Goal: Information Seeking & Learning: Learn about a topic

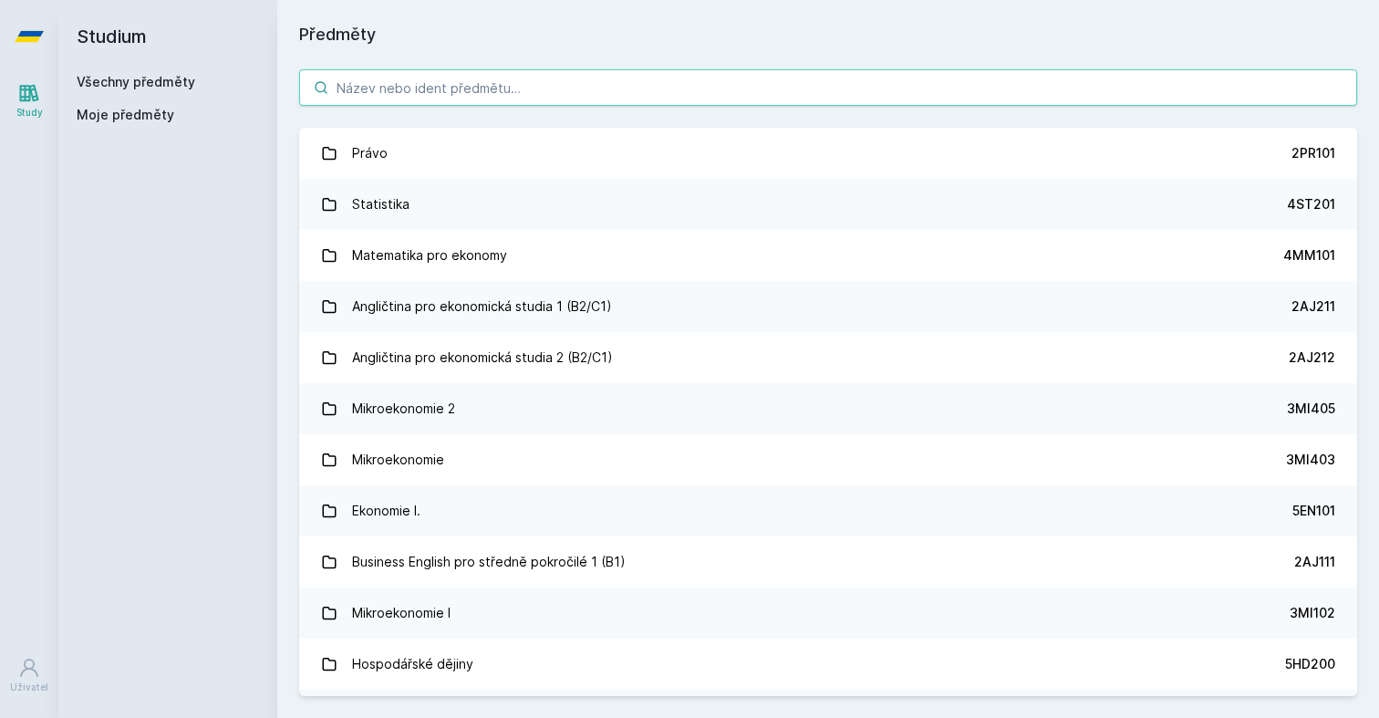
click at [762, 89] on input "search" at bounding box center [828, 87] width 1058 height 36
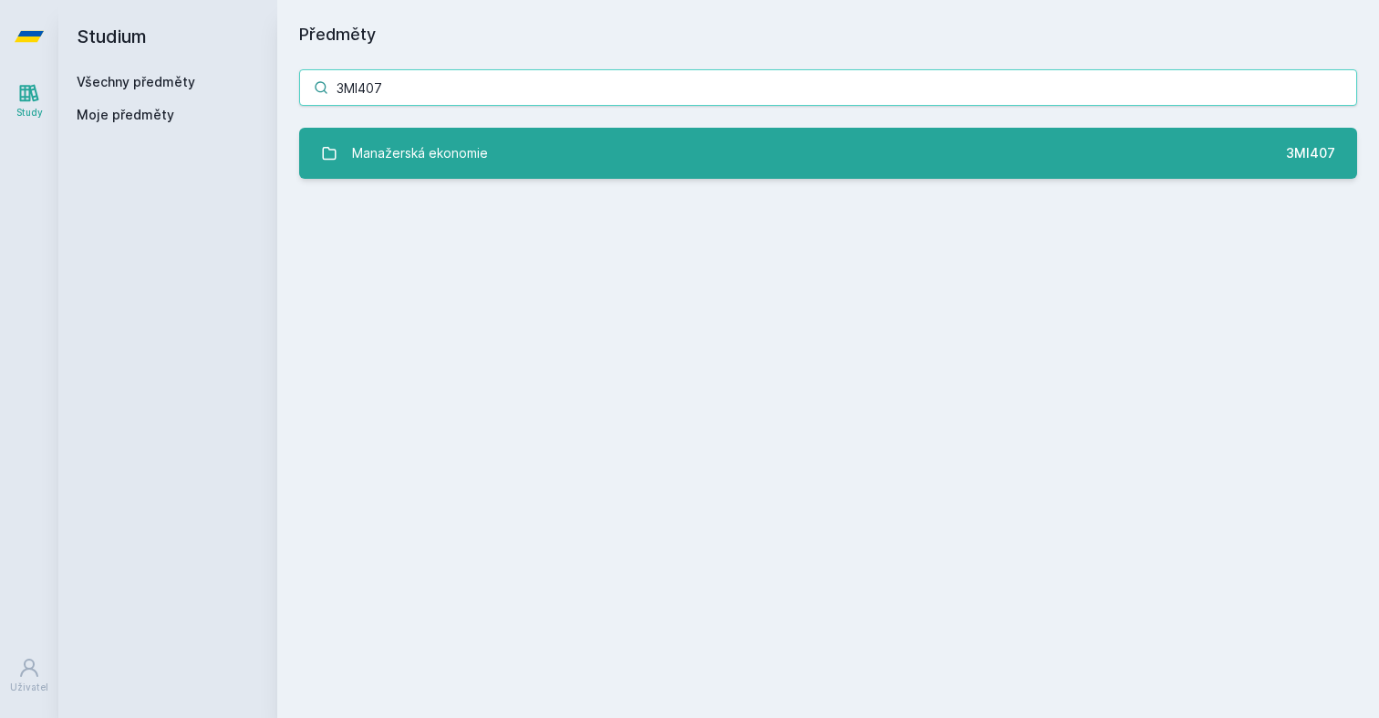
type input "3MI407"
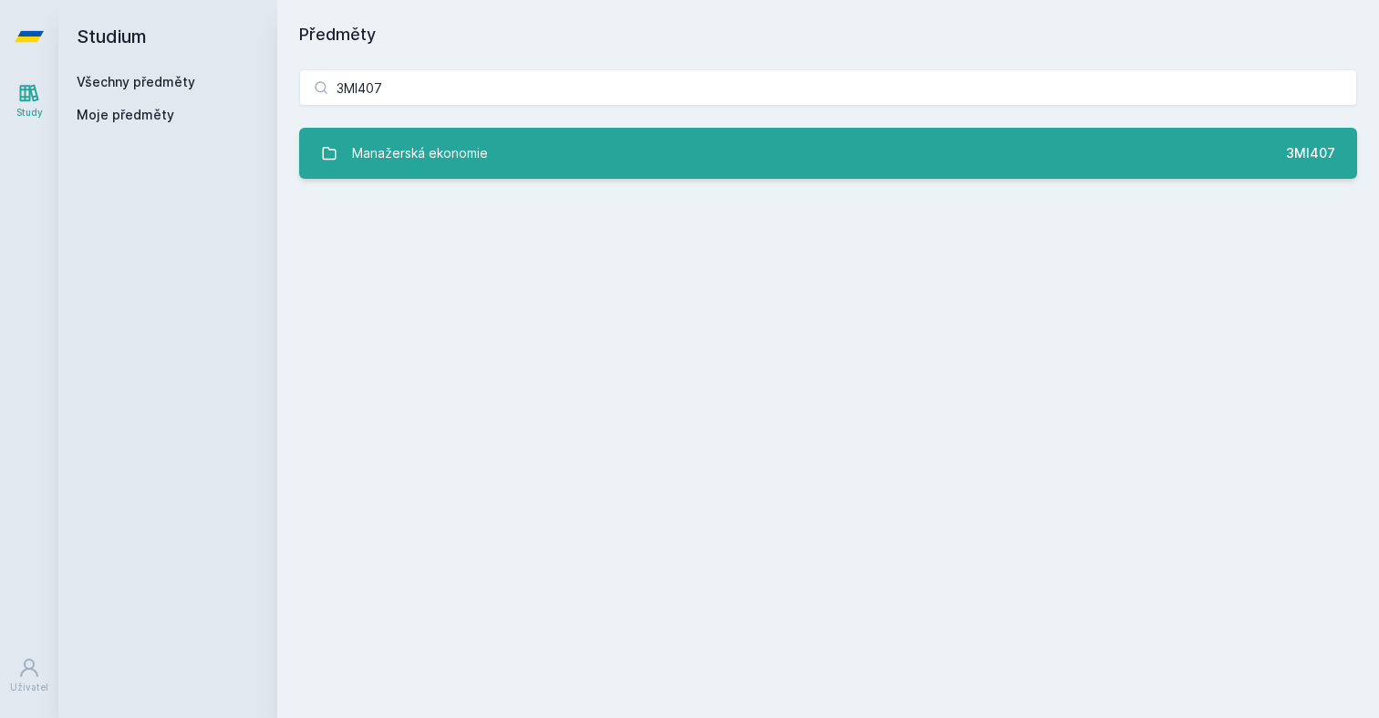
click at [681, 169] on link "Manažerská ekonomie 3MI407" at bounding box center [828, 153] width 1058 height 51
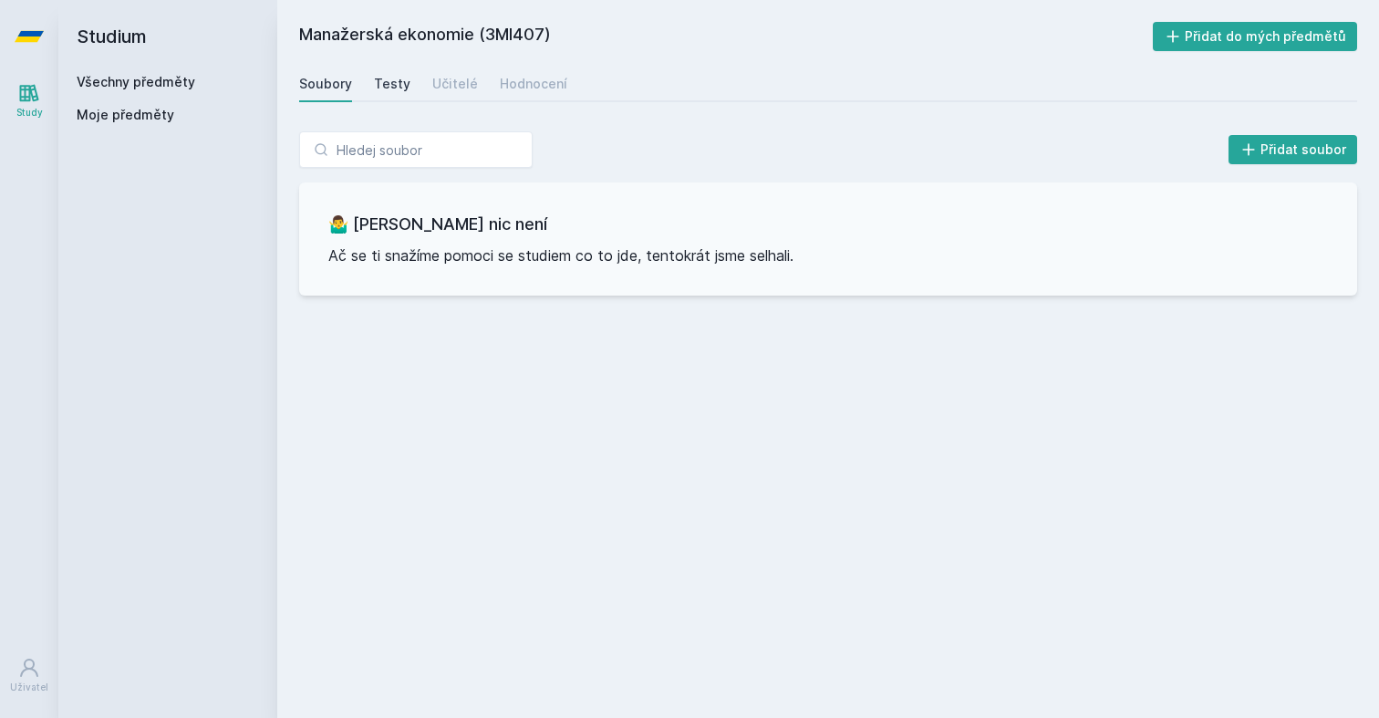
click at [394, 94] on link "Testy" at bounding box center [392, 84] width 36 height 36
click at [437, 89] on div "Učitelé" at bounding box center [455, 84] width 46 height 18
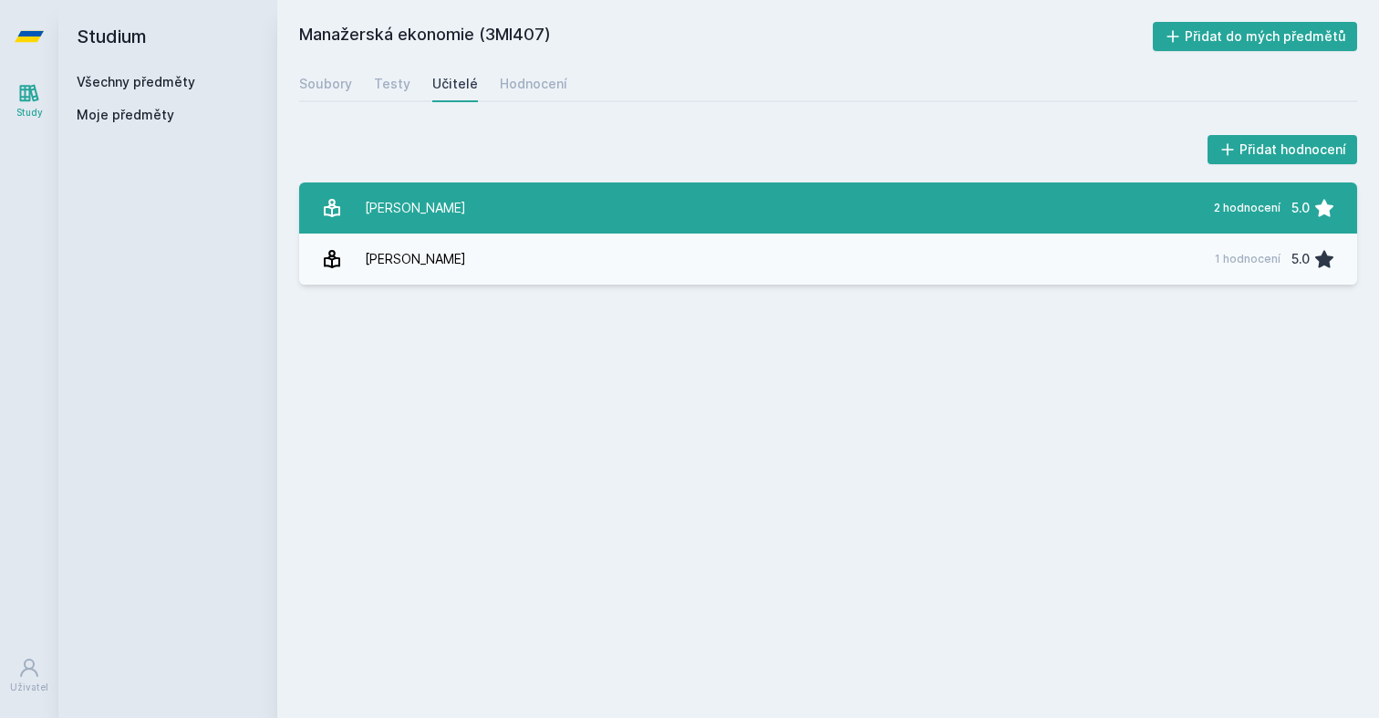
click at [479, 202] on link "[PERSON_NAME] 2 hodnocení 5.0" at bounding box center [828, 207] width 1058 height 51
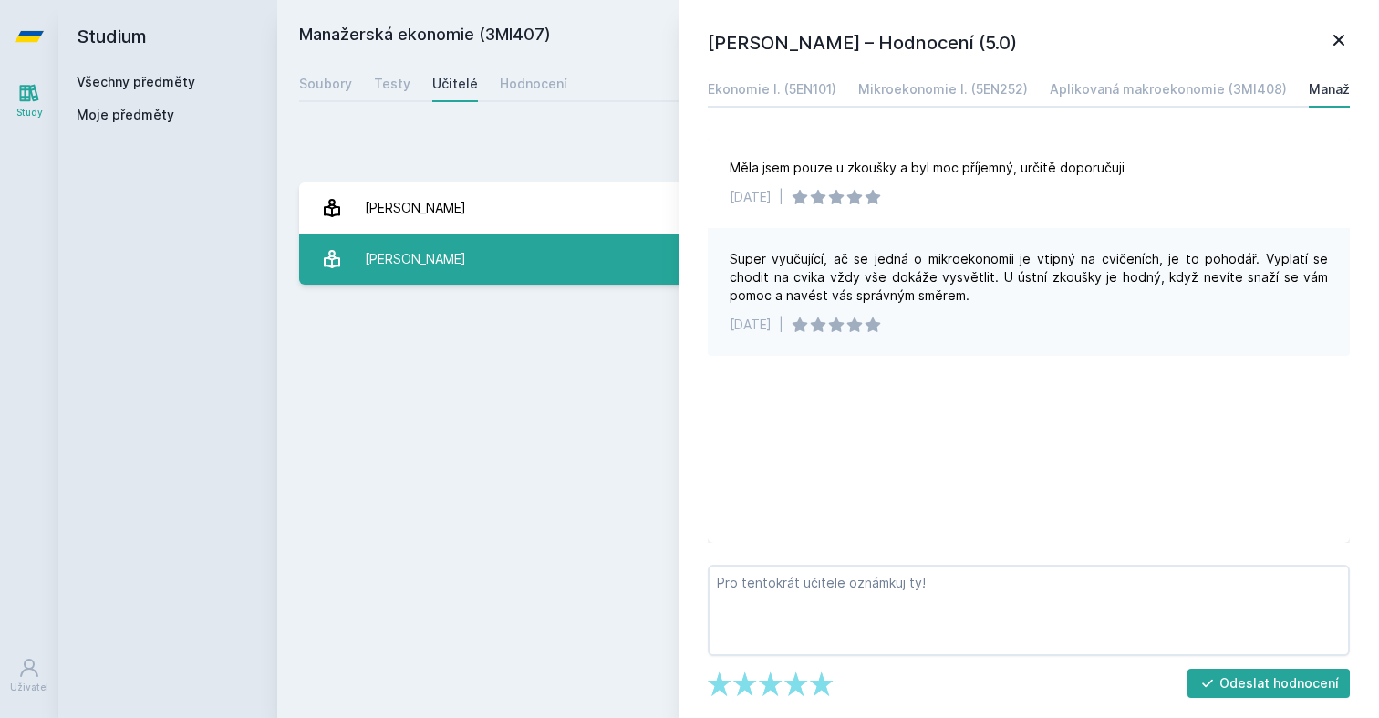
click at [479, 249] on link "[PERSON_NAME] 1 hodnocení 5.0" at bounding box center [828, 259] width 1058 height 51
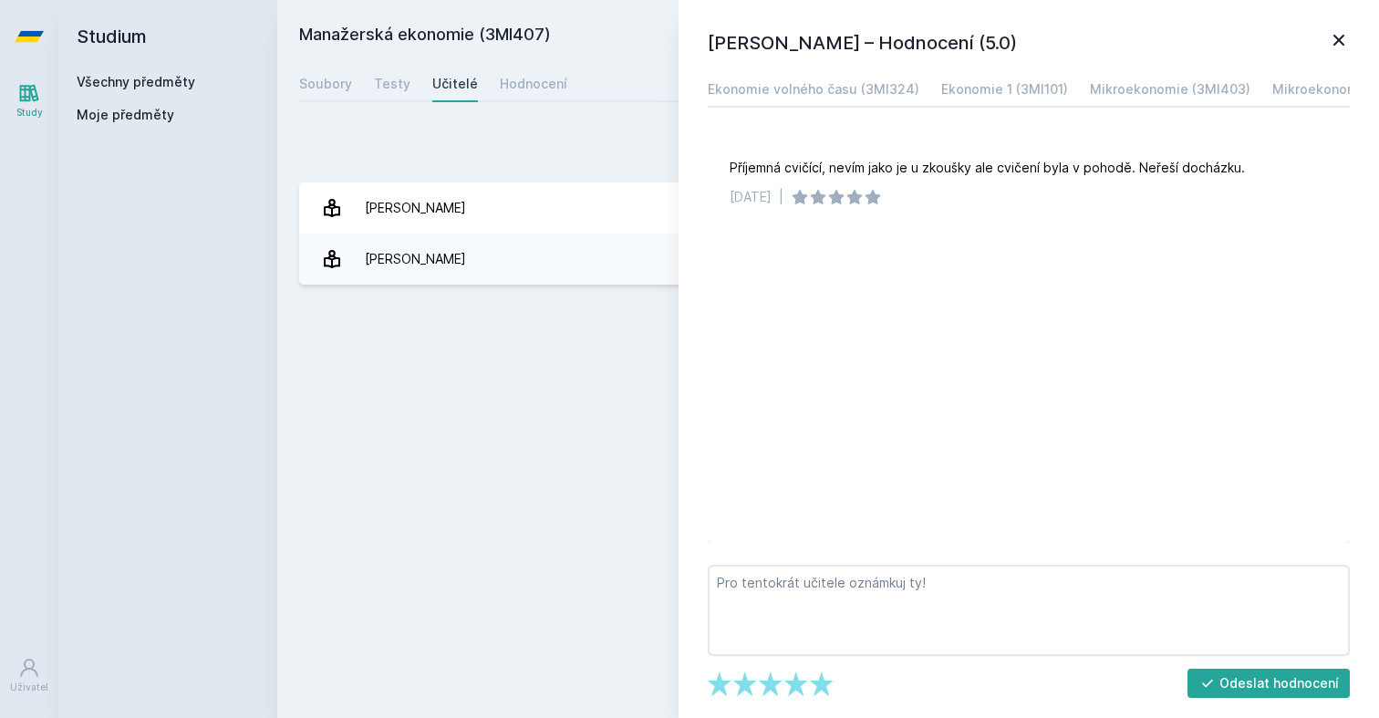
click at [1334, 47] on icon at bounding box center [1339, 40] width 22 height 22
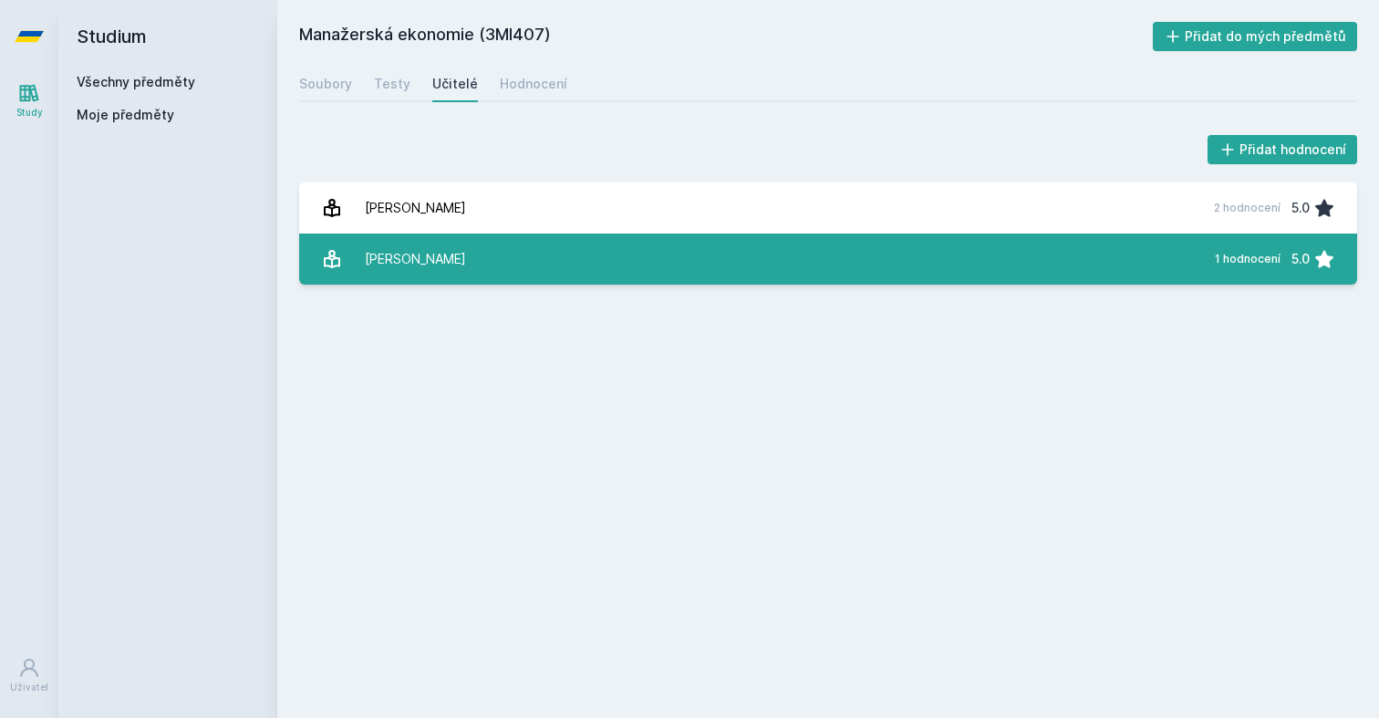
click at [1149, 270] on link "[PERSON_NAME] 1 hodnocení 5.0" at bounding box center [828, 259] width 1058 height 51
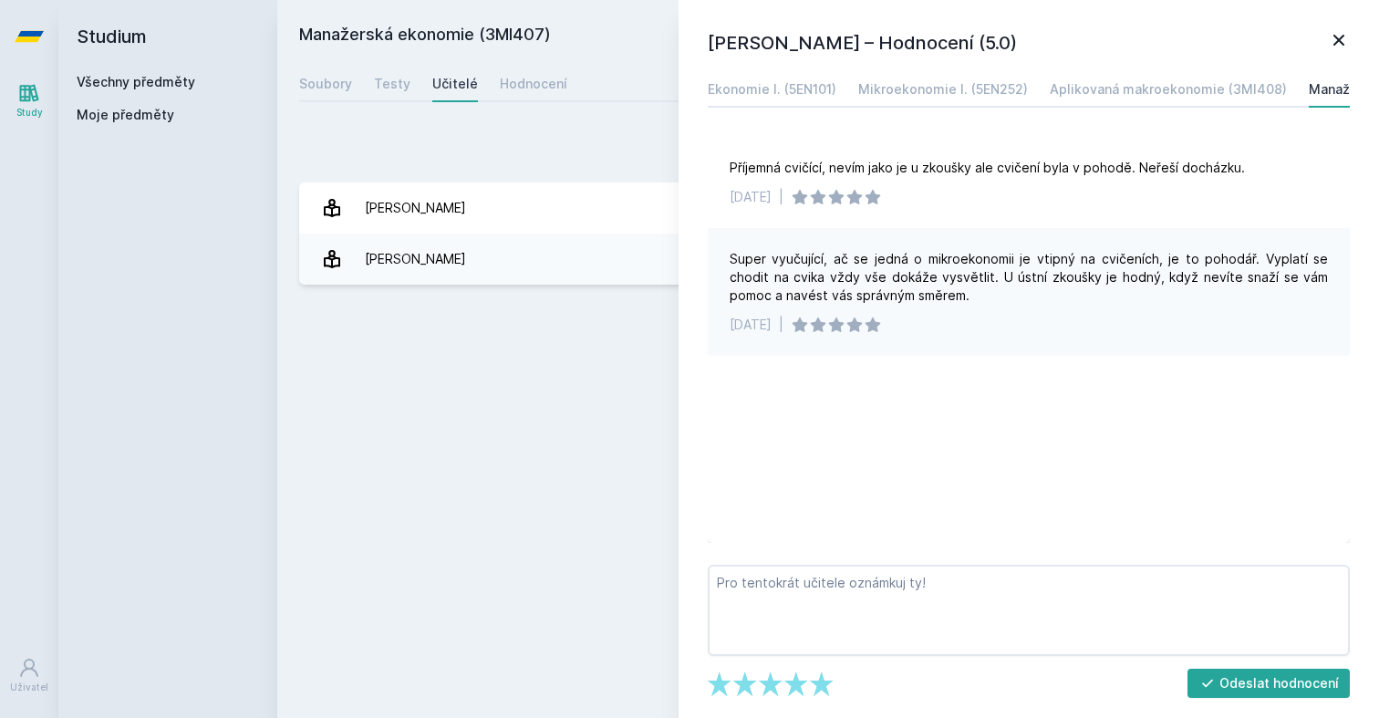
click at [143, 90] on div "Všechny předměty" at bounding box center [168, 82] width 182 height 18
click at [143, 89] on div "Všechny předměty" at bounding box center [168, 82] width 182 height 18
click at [143, 88] on link "Všechny předměty" at bounding box center [136, 82] width 119 height 16
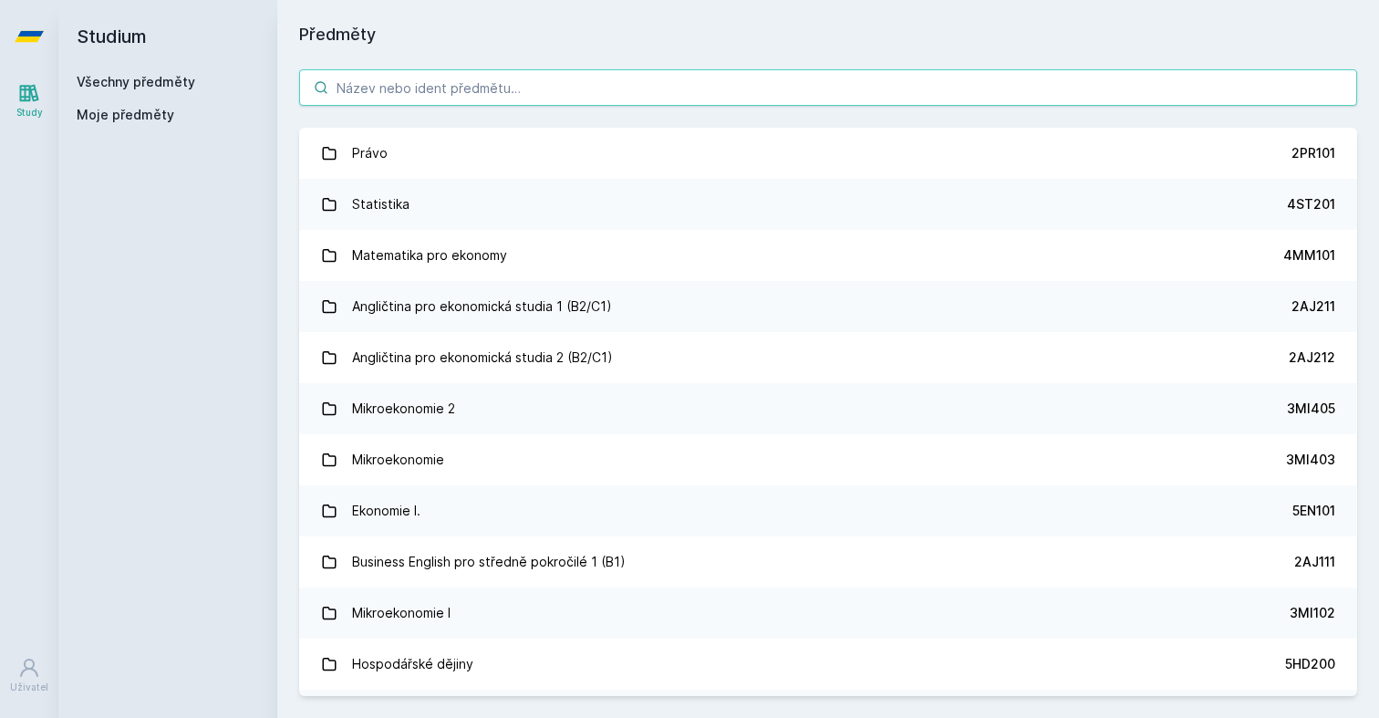
click at [1137, 99] on input "search" at bounding box center [828, 87] width 1058 height 36
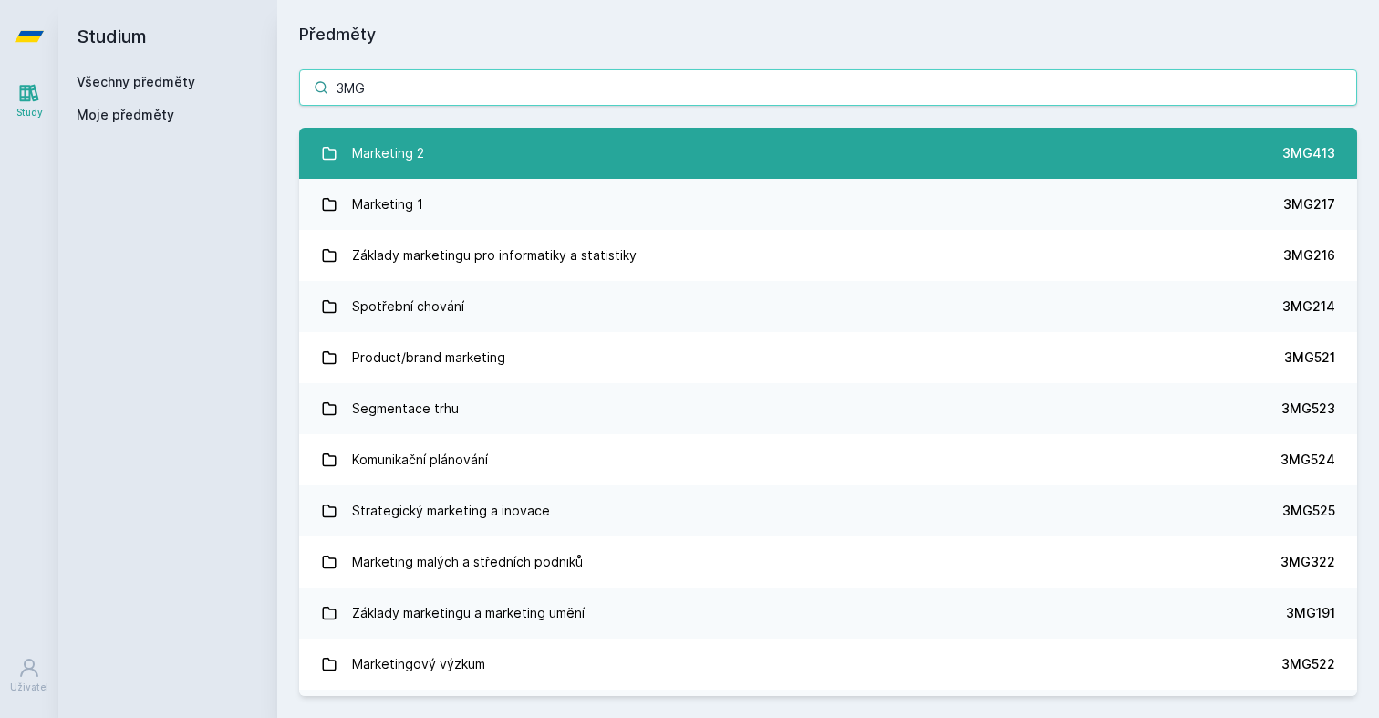
type input "3MG"
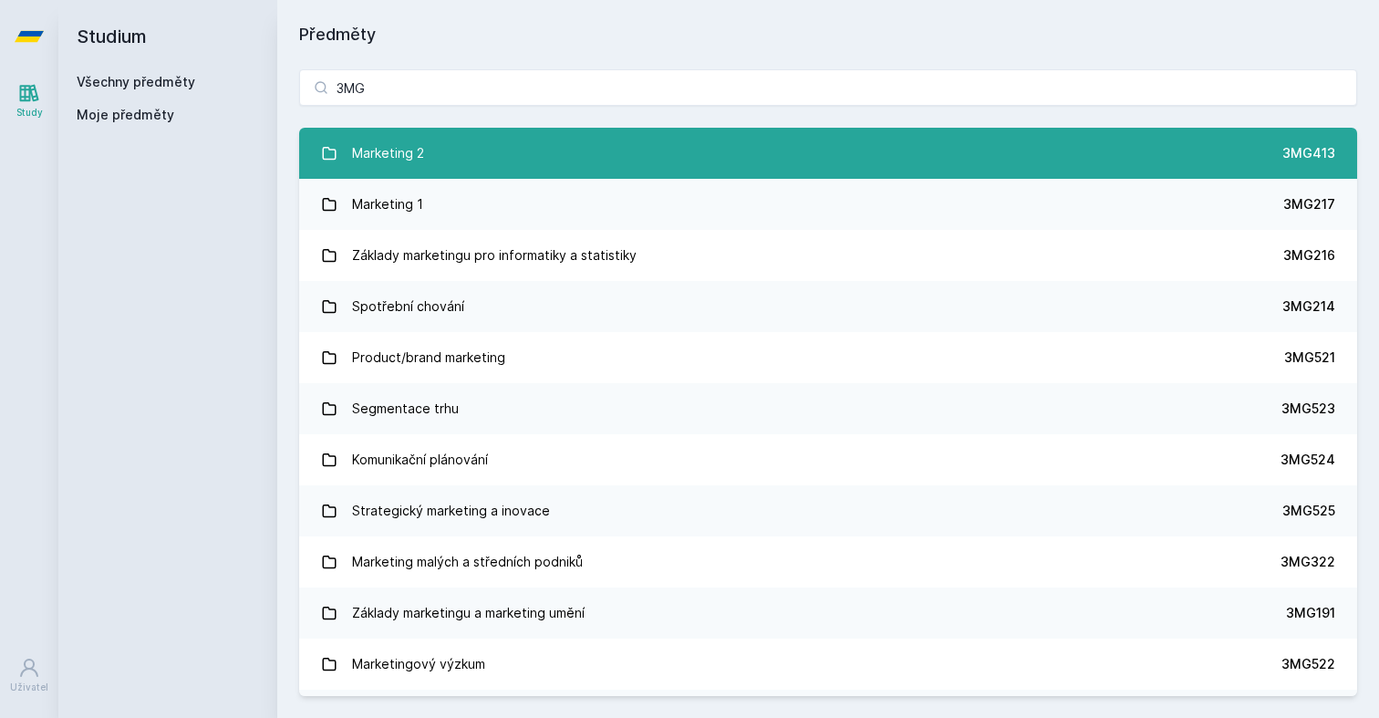
click at [982, 143] on link "Marketing 2 3MG413" at bounding box center [828, 153] width 1058 height 51
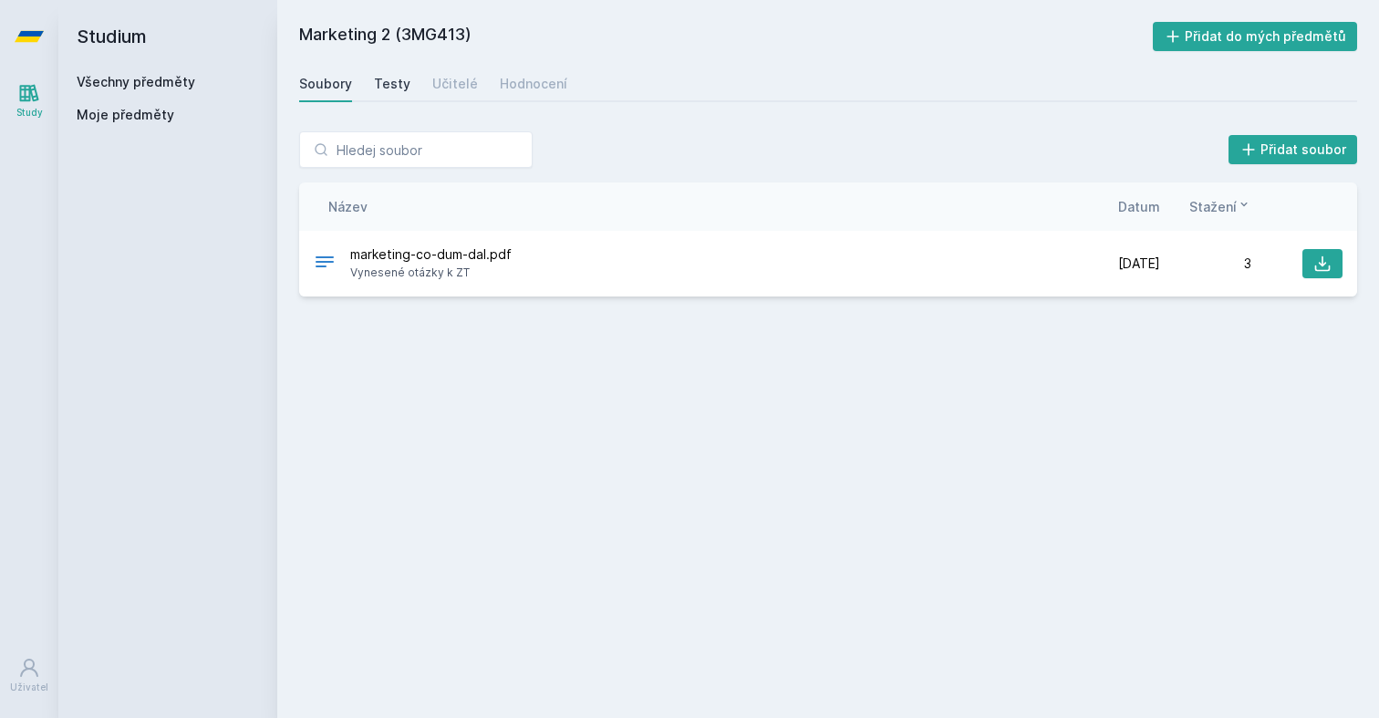
click at [401, 77] on div "Testy" at bounding box center [392, 84] width 36 height 18
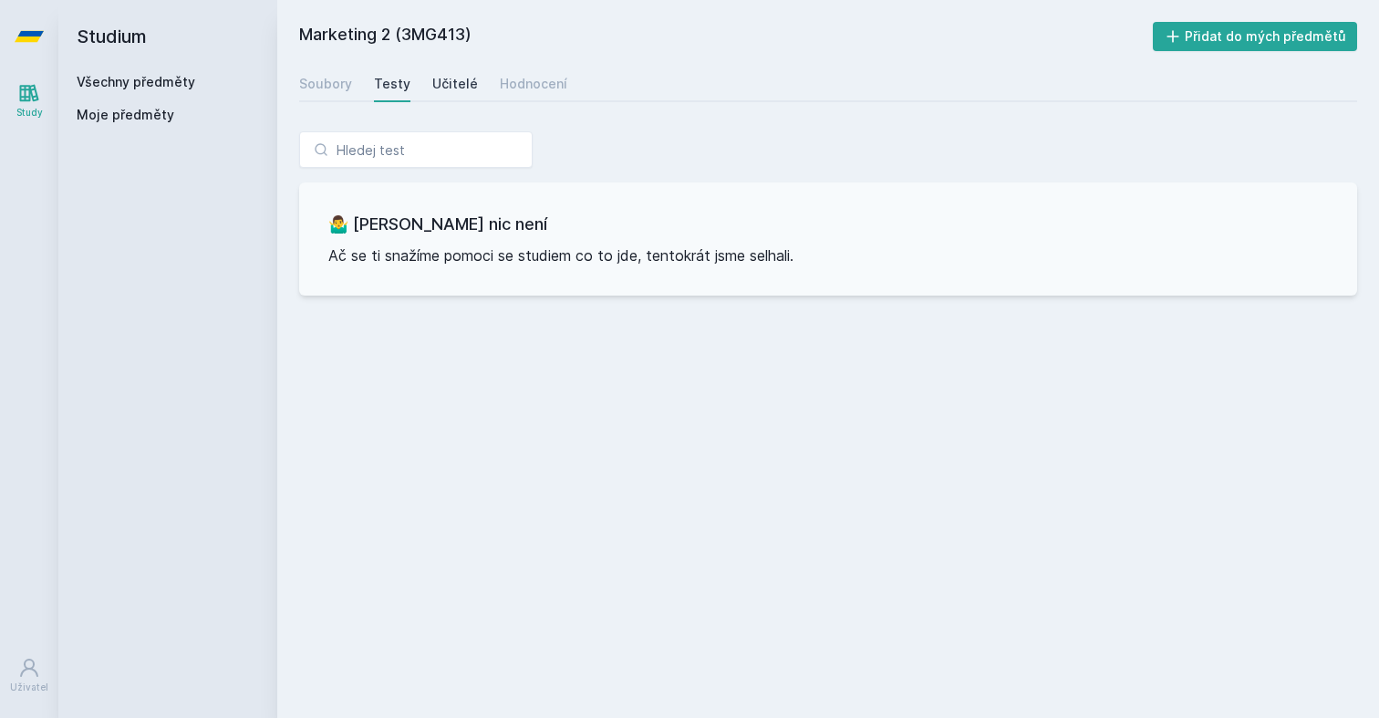
click at [445, 80] on div "Učitelé" at bounding box center [455, 84] width 46 height 18
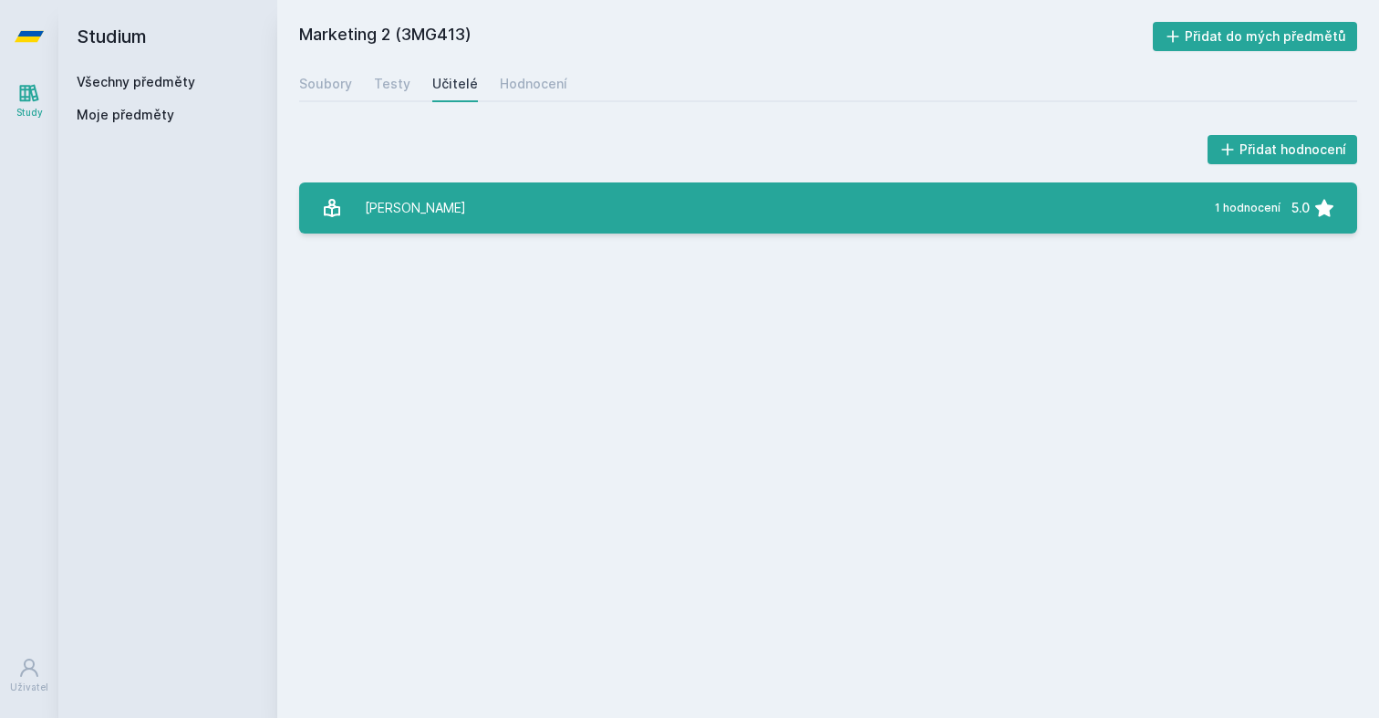
click at [476, 204] on link "[PERSON_NAME] 1 hodnocení 5.0" at bounding box center [828, 207] width 1058 height 51
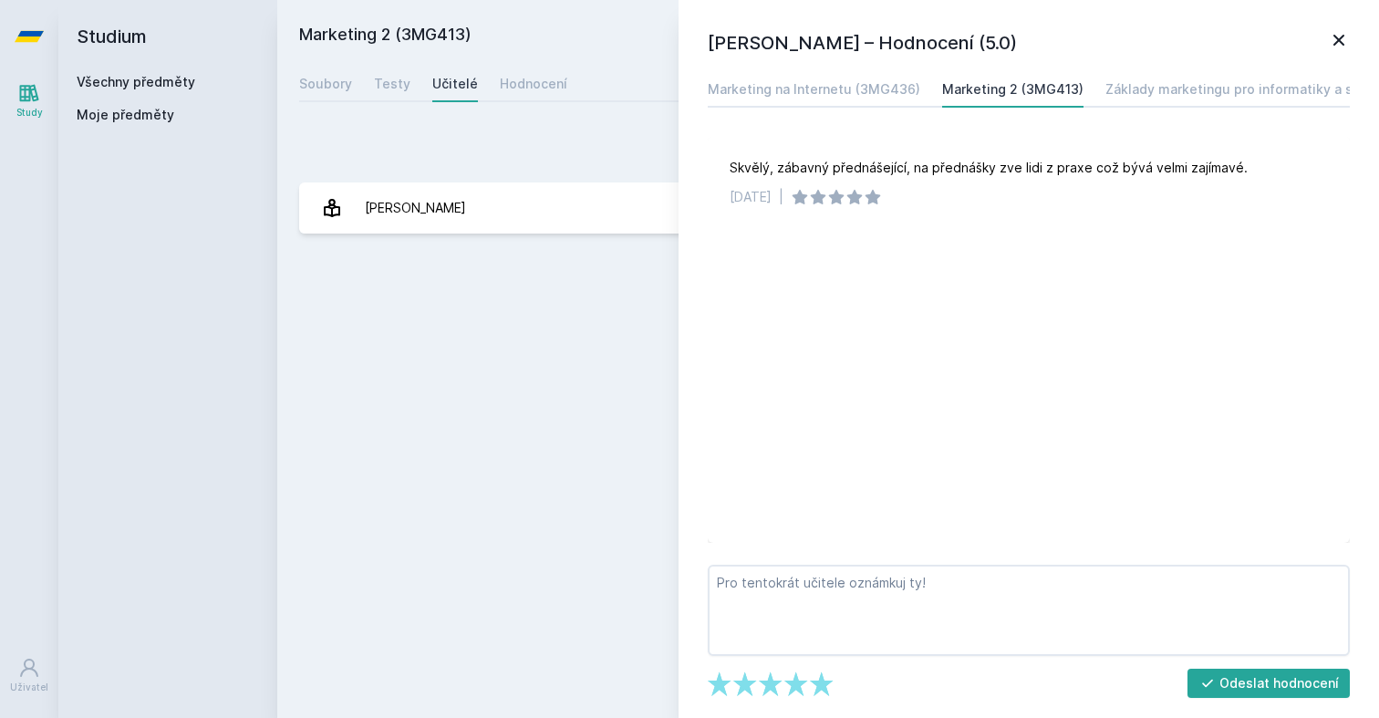
click at [503, 155] on div "Přidat hodnocení" at bounding box center [828, 149] width 1058 height 36
click at [1339, 45] on icon at bounding box center [1339, 40] width 22 height 22
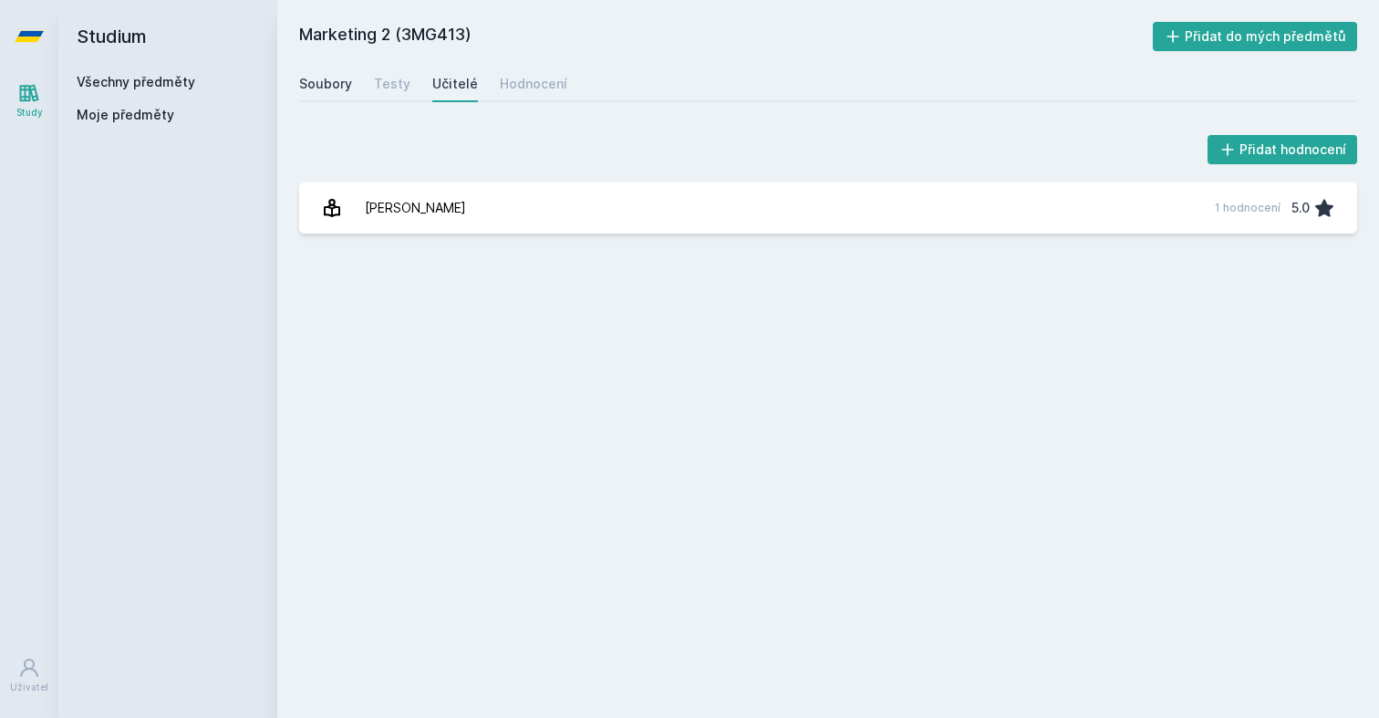
click at [344, 79] on div "Soubory" at bounding box center [325, 84] width 53 height 18
